Goal: Register for event/course

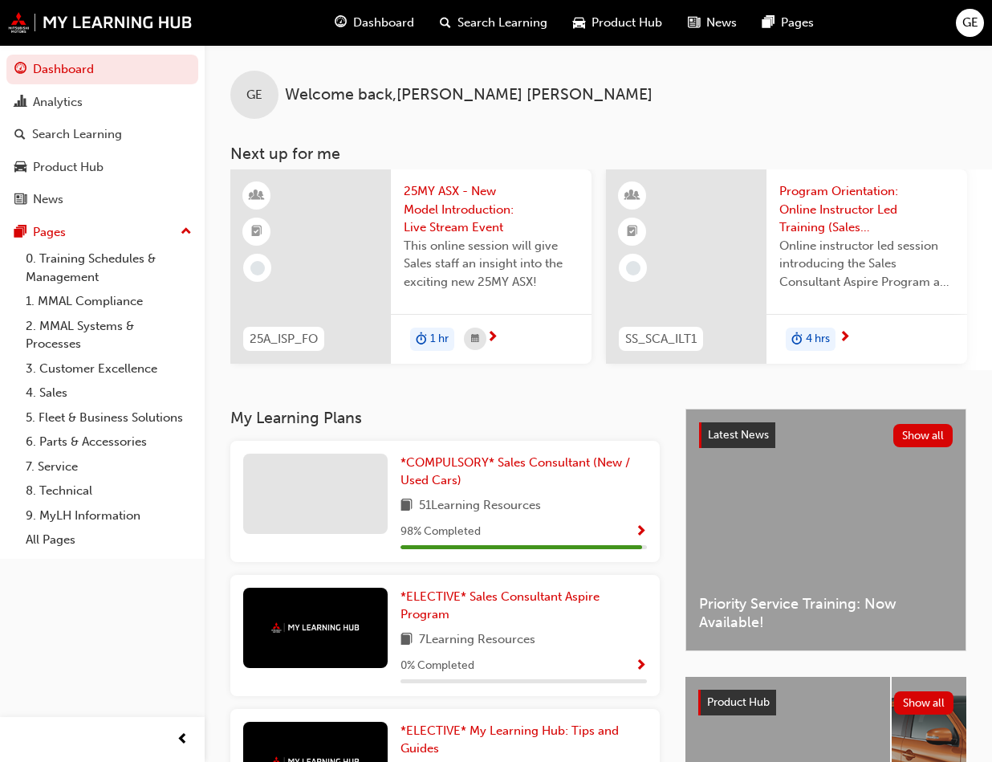
click at [433, 201] on span "25MY ASX - New Model Introduction: Live Stream Event" at bounding box center [491, 209] width 175 height 55
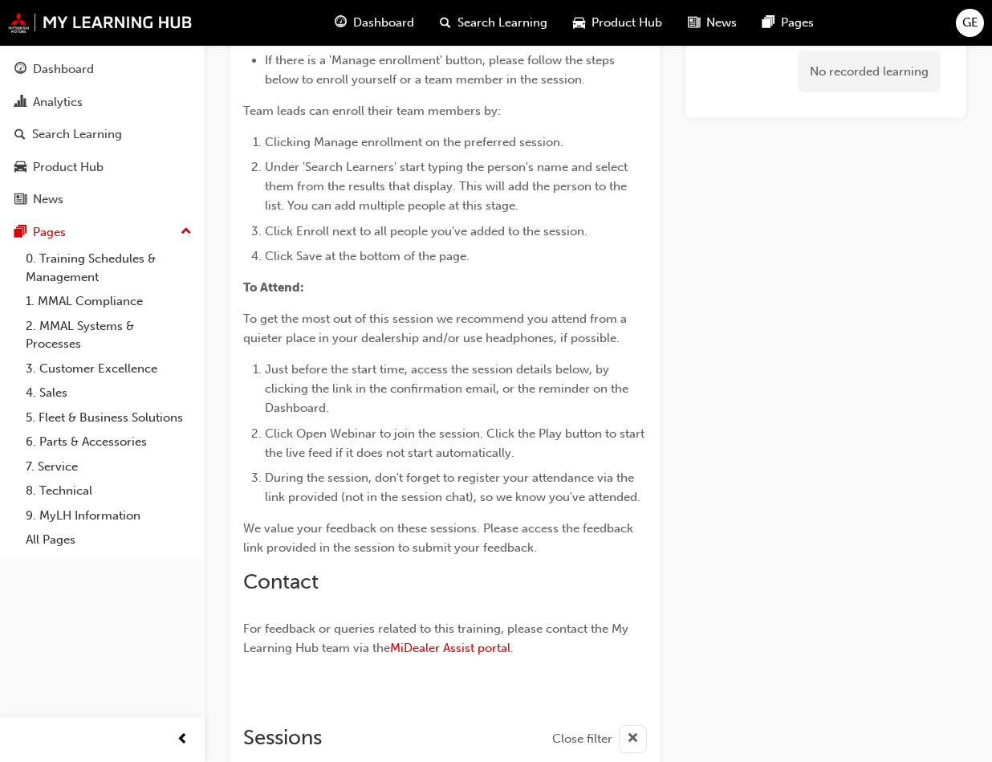
scroll to position [1505, 0]
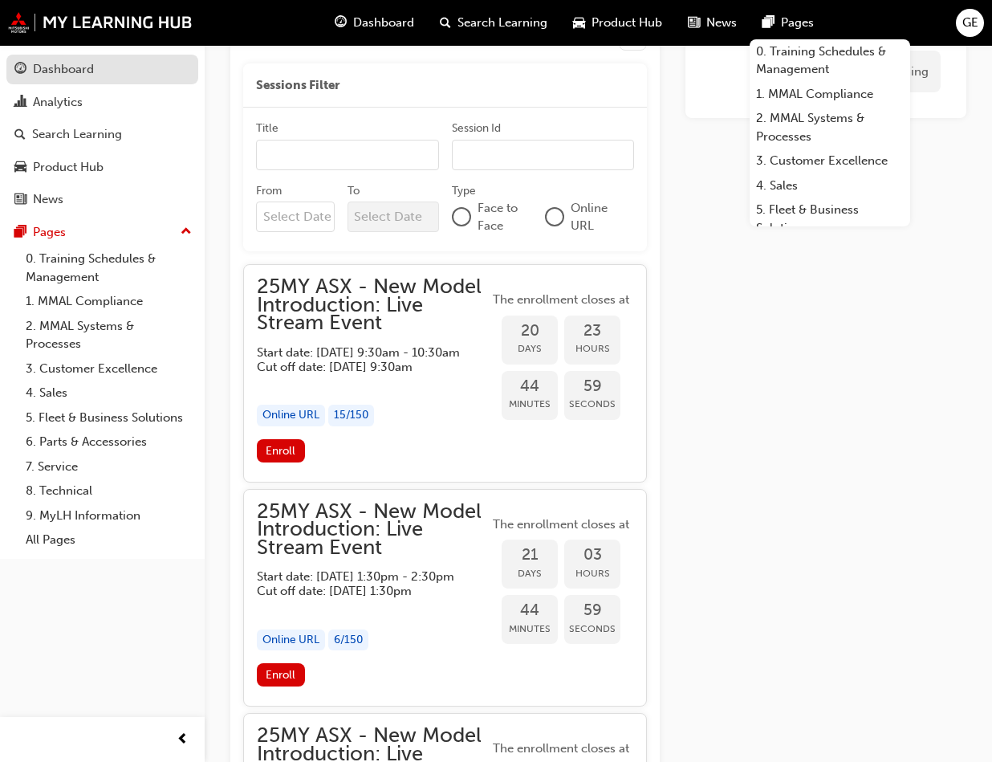
click at [69, 67] on div "Dashboard" at bounding box center [63, 69] width 61 height 18
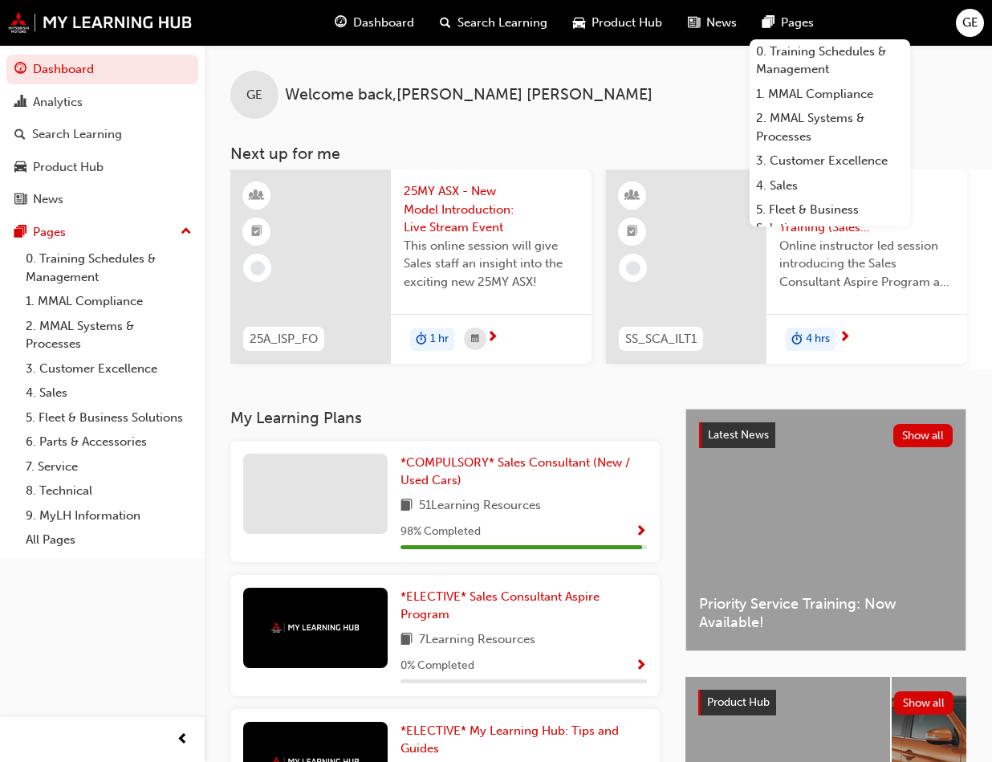
click at [446, 205] on span "25MY ASX - New Model Introduction: Live Stream Event" at bounding box center [491, 209] width 175 height 55
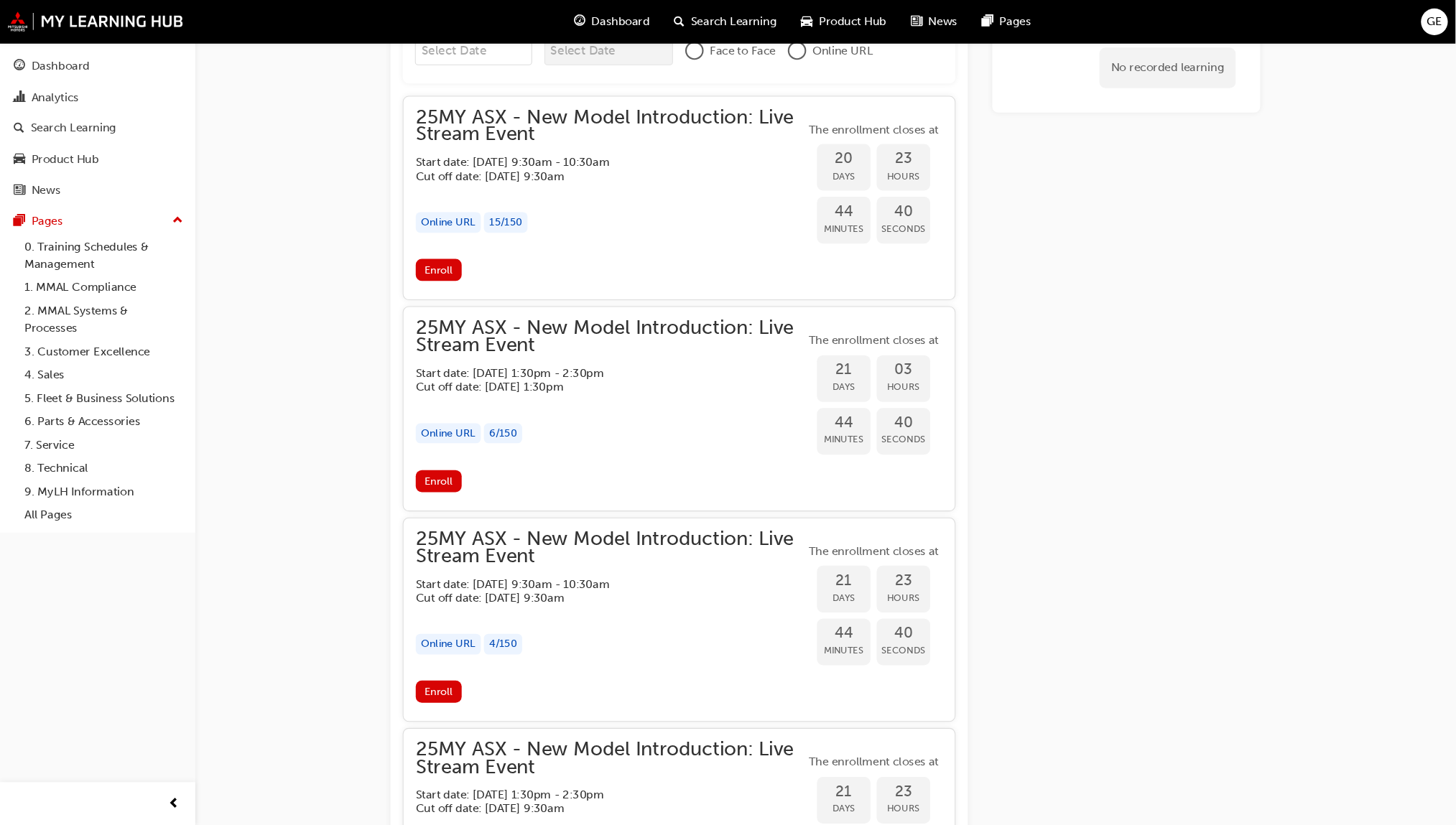
scroll to position [1375, 0]
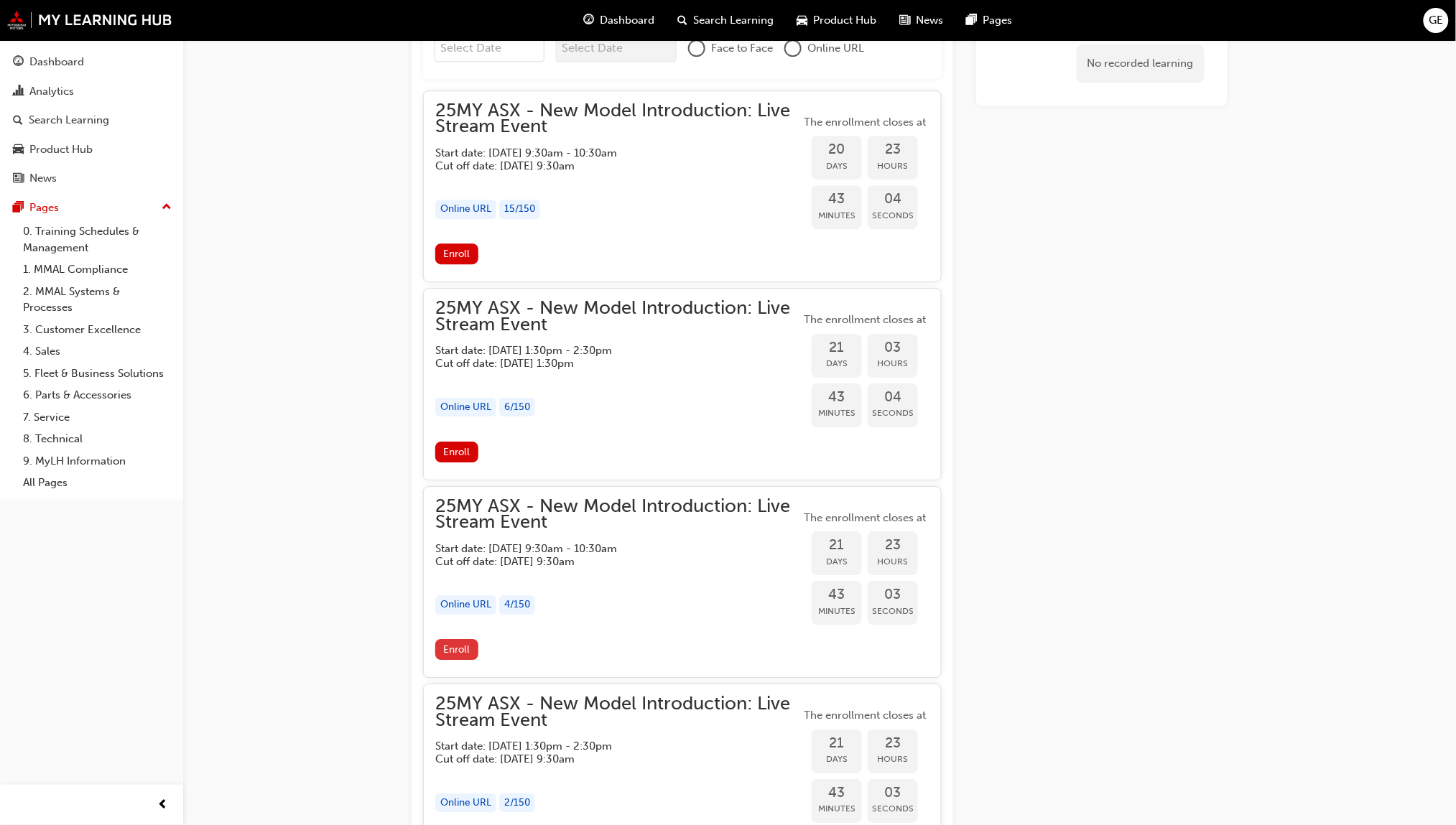
click at [460, 643] on span "Enroll" at bounding box center [456, 650] width 27 height 13
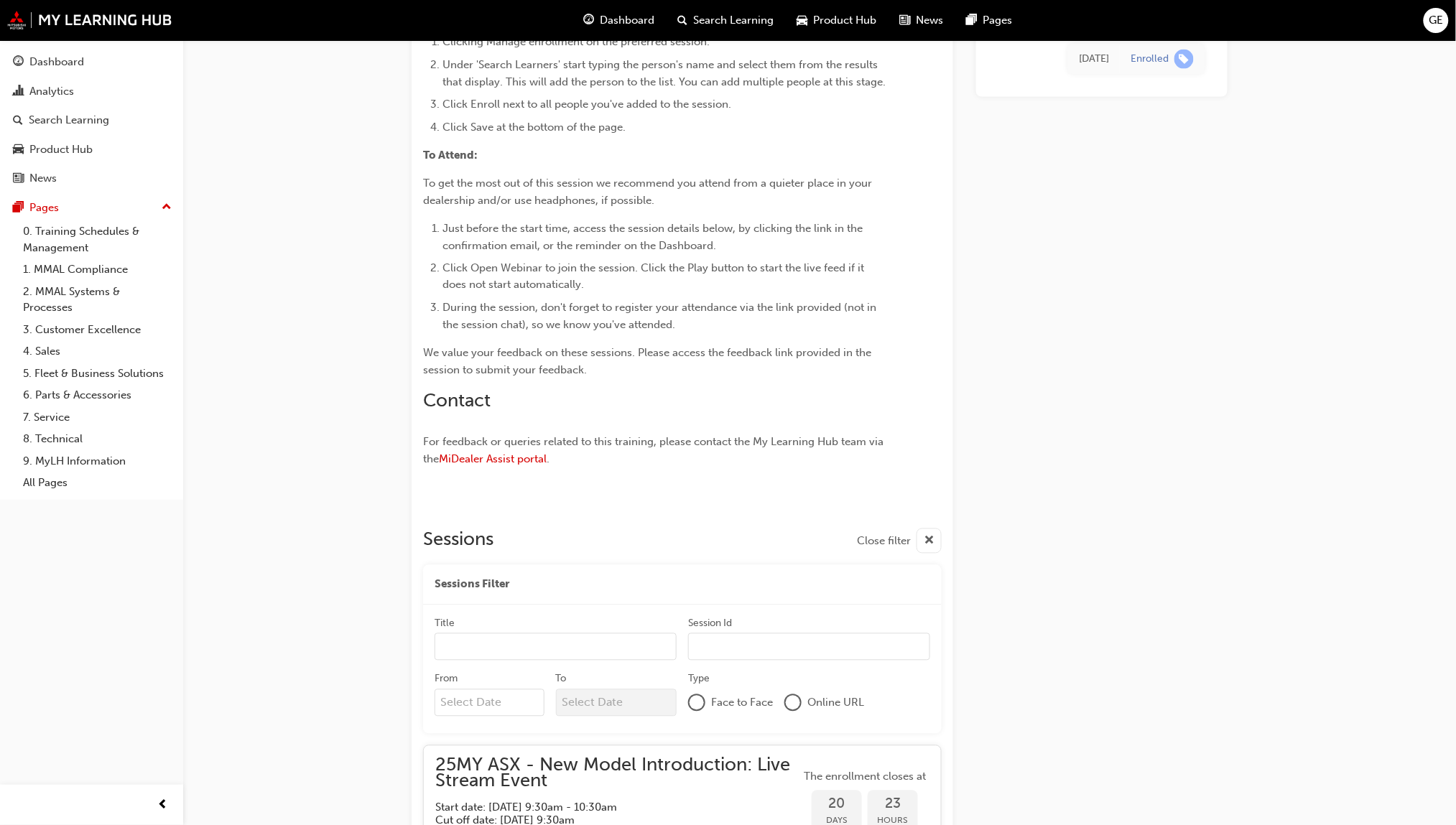
scroll to position [682, 0]
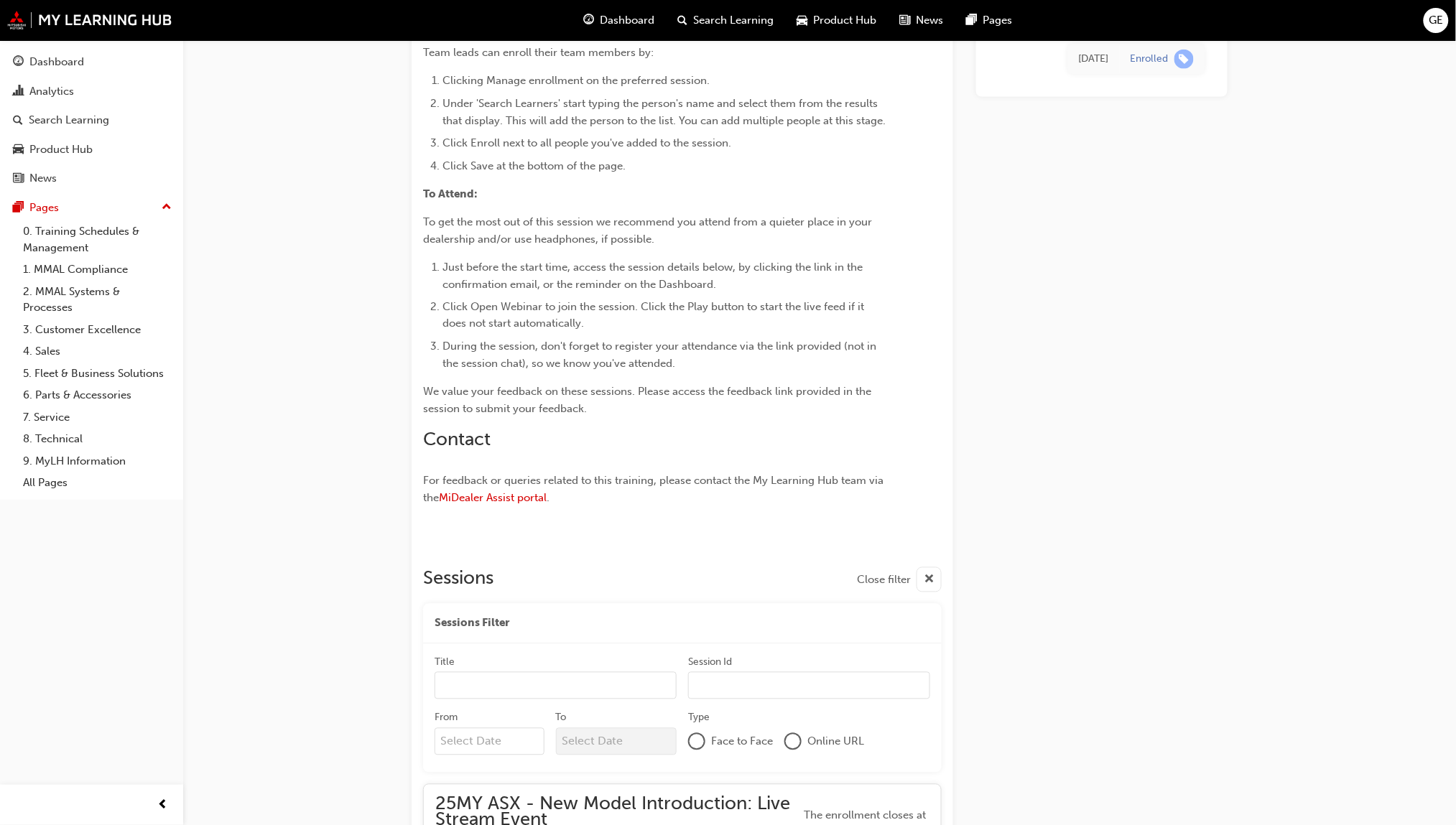
click at [638, 14] on span "Dashboard" at bounding box center [627, 21] width 55 height 16
